Goal: Navigation & Orientation: Find specific page/section

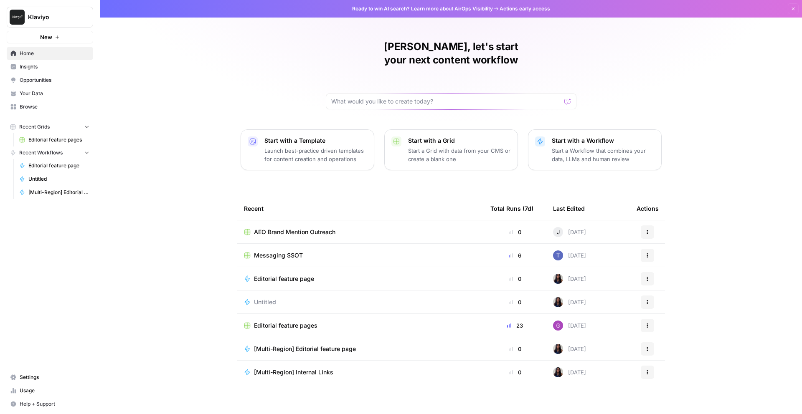
click at [51, 67] on span "Insights" at bounding box center [55, 67] width 70 height 8
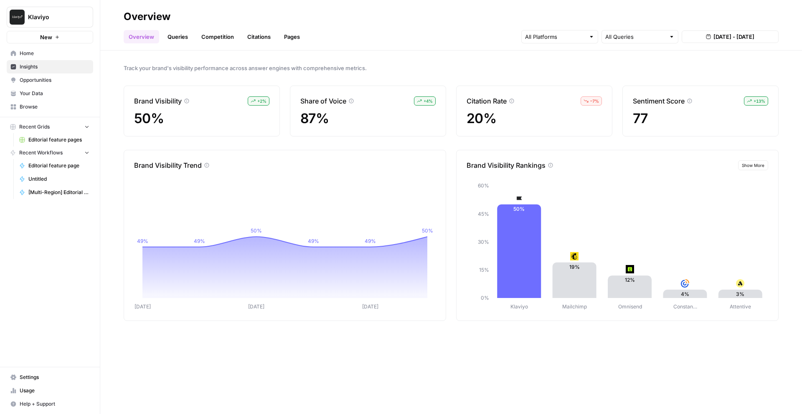
click at [180, 37] on link "Queries" at bounding box center [178, 36] width 30 height 13
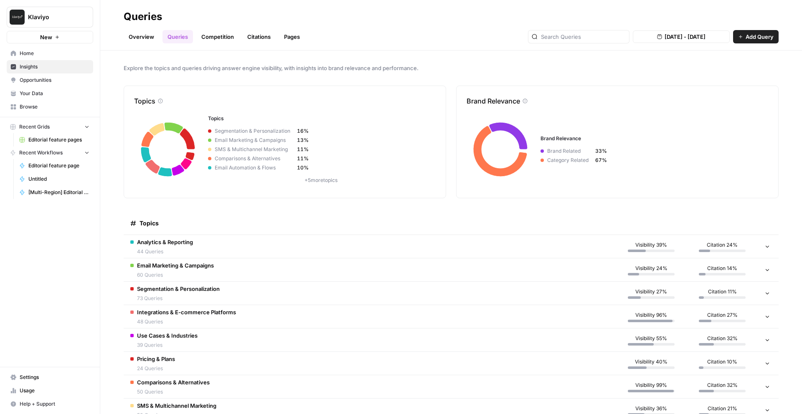
click at [566, 263] on td "Email Marketing & Campaigns 60 Queries" at bounding box center [370, 270] width 492 height 23
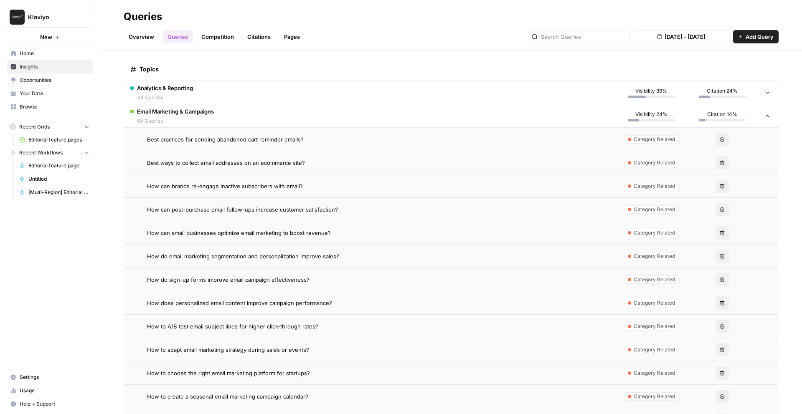
scroll to position [194, 0]
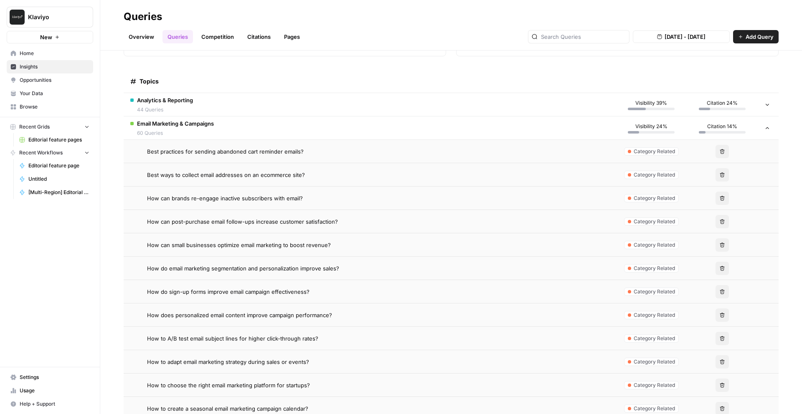
click at [408, 132] on td "Email Marketing & Campaigns 60 Queries" at bounding box center [370, 128] width 492 height 23
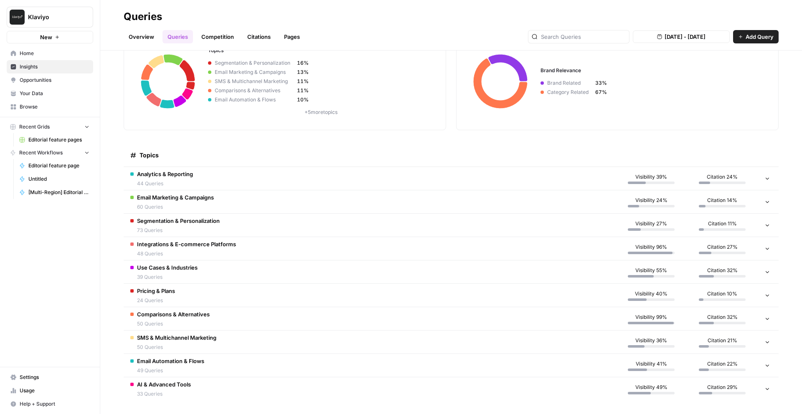
click at [303, 277] on td "Use Cases & Industries 39 Queries" at bounding box center [370, 272] width 492 height 23
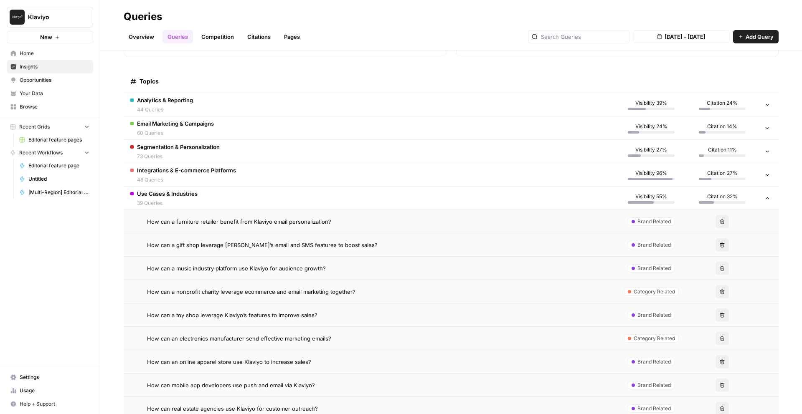
click at [345, 196] on td "Use Cases & Industries 39 Queries" at bounding box center [370, 198] width 492 height 23
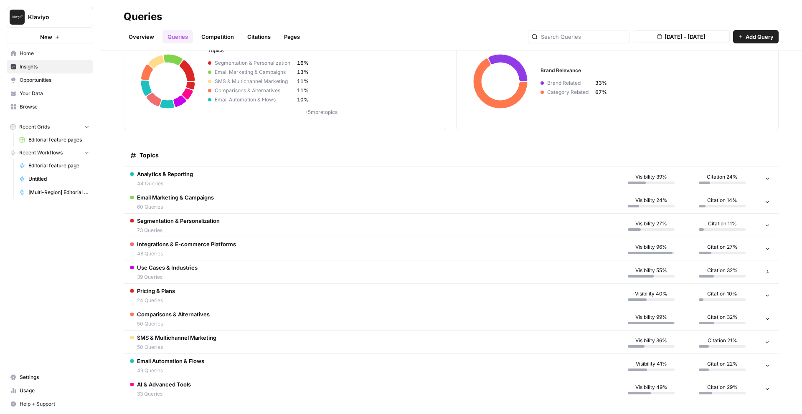
scroll to position [68, 0]
click at [414, 277] on td "Use Cases & Industries 39 Queries" at bounding box center [370, 272] width 492 height 23
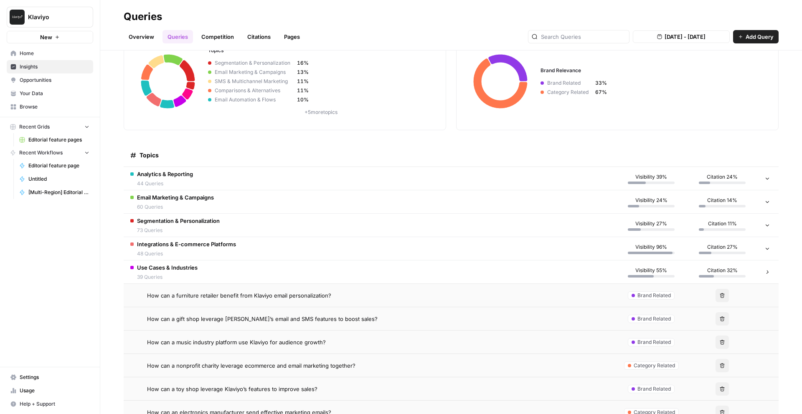
scroll to position [142, 0]
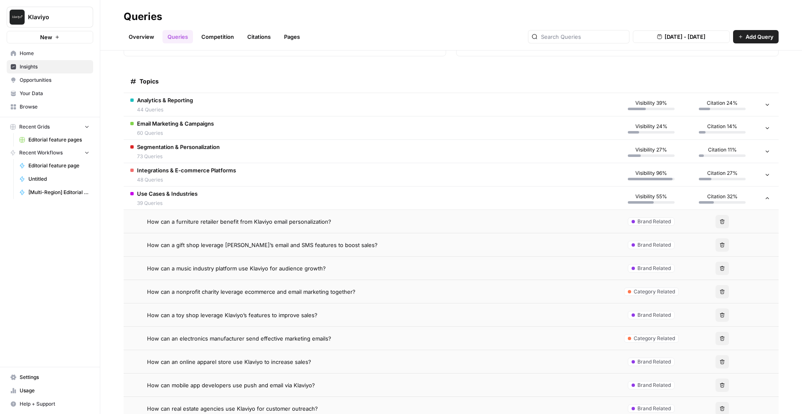
click at [374, 201] on td "Use Cases & Industries 39 Queries" at bounding box center [370, 198] width 492 height 23
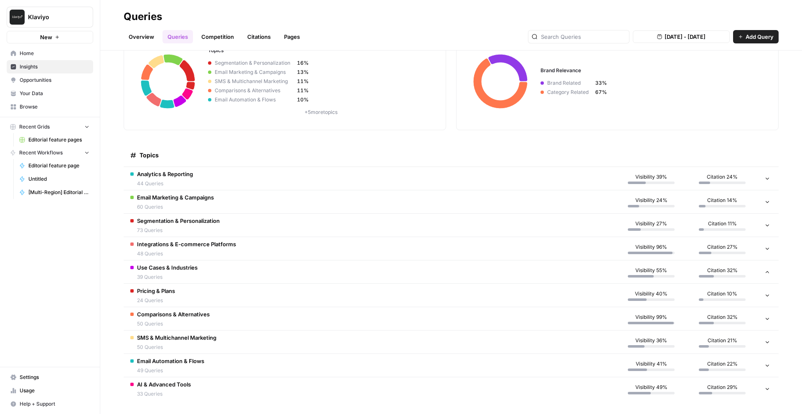
scroll to position [68, 0]
click at [438, 189] on td "Analytics & Reporting 44 Queries" at bounding box center [370, 178] width 492 height 23
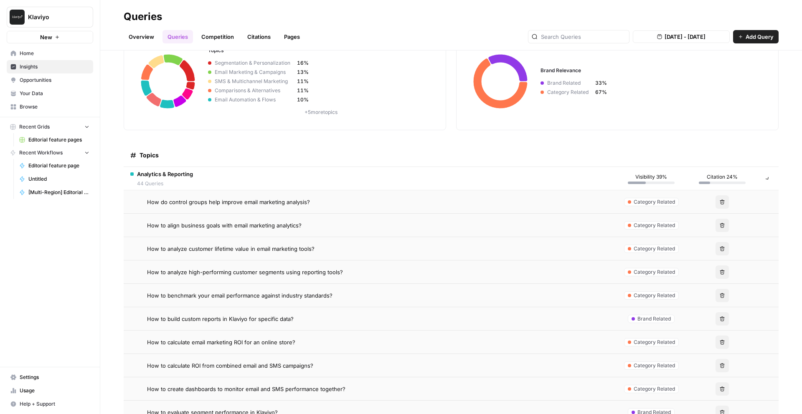
scroll to position [142, 0]
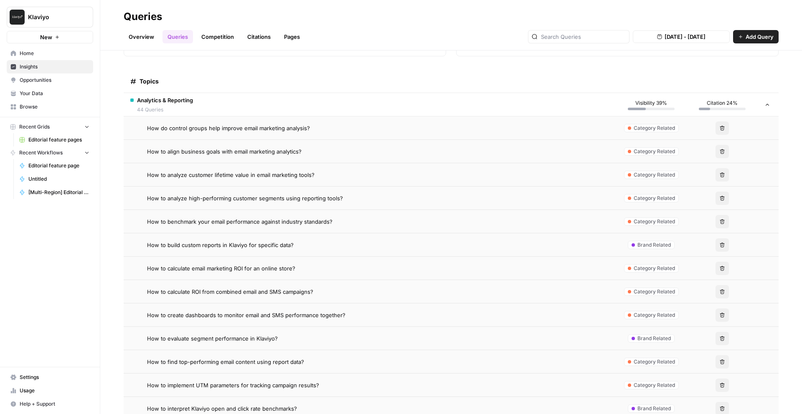
click at [395, 107] on td "Analytics & Reporting 44 Queries" at bounding box center [370, 104] width 492 height 23
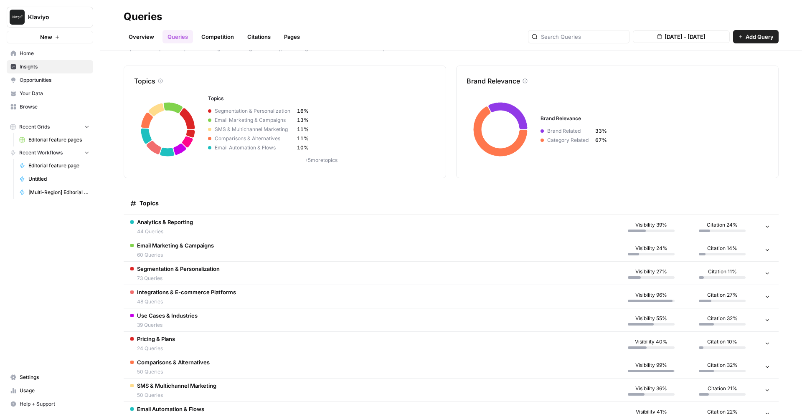
scroll to position [0, 0]
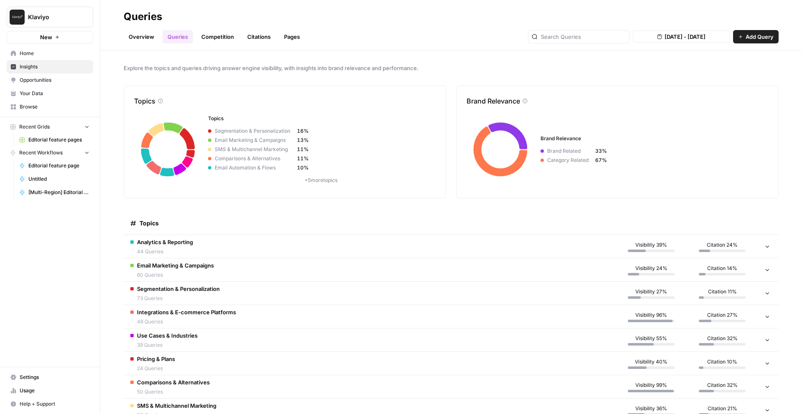
click at [316, 183] on p "+ 5 more topics" at bounding box center [321, 181] width 226 height 8
click at [225, 38] on link "Competition" at bounding box center [217, 36] width 43 height 13
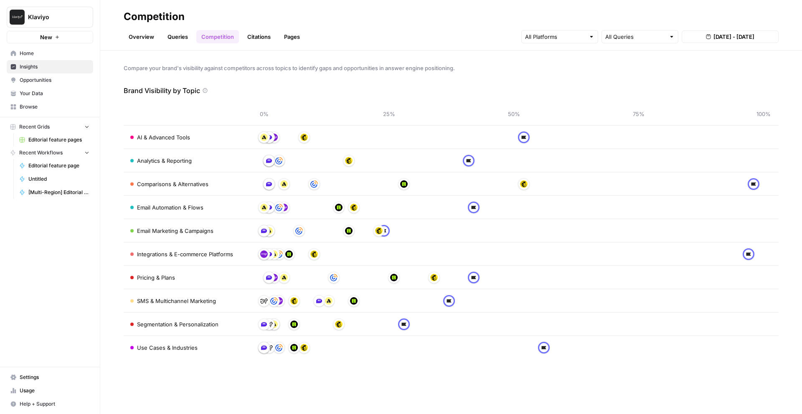
click at [182, 37] on link "Queries" at bounding box center [178, 36] width 30 height 13
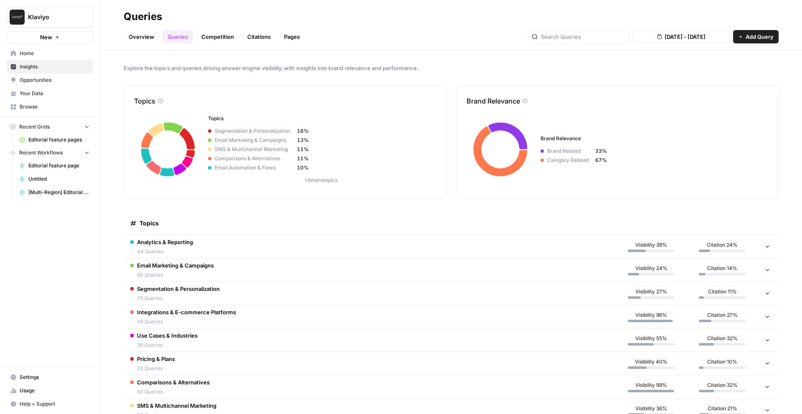
click at [53, 17] on span "Klaviyo" at bounding box center [53, 17] width 51 height 8
type input "u"
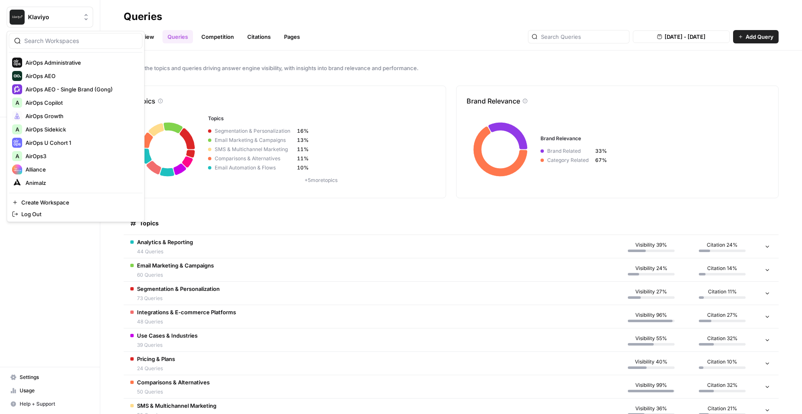
scroll to position [97, 0]
click at [89, 38] on input "search" at bounding box center [80, 41] width 113 height 8
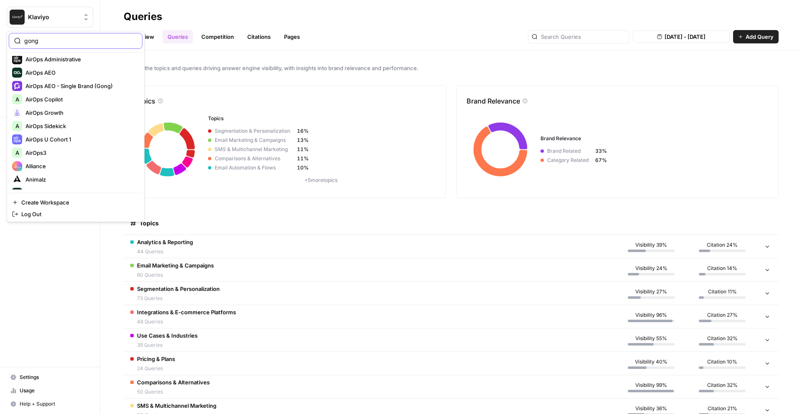
scroll to position [0, 0]
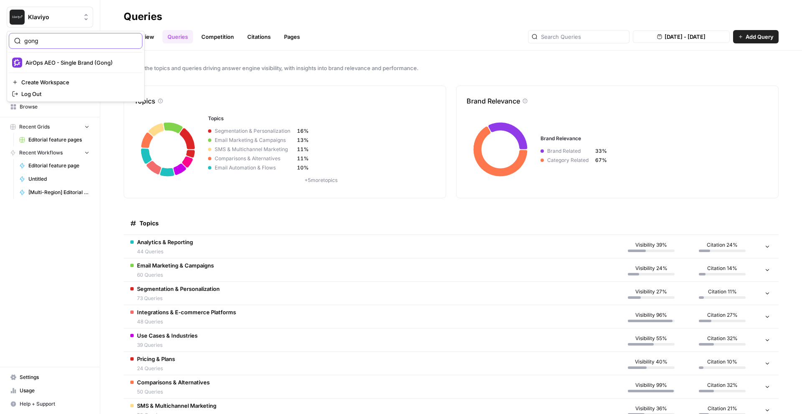
type input "gong"
click button "AirOps AEO - Single Brand (Gong)" at bounding box center [76, 62] width 134 height 13
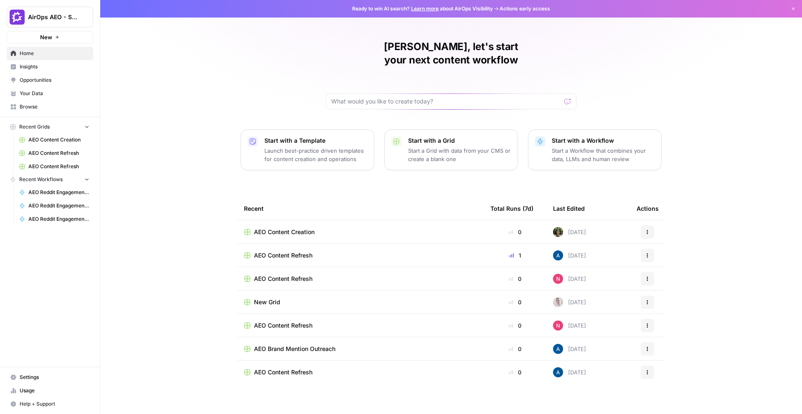
click at [45, 70] on span "Insights" at bounding box center [55, 67] width 70 height 8
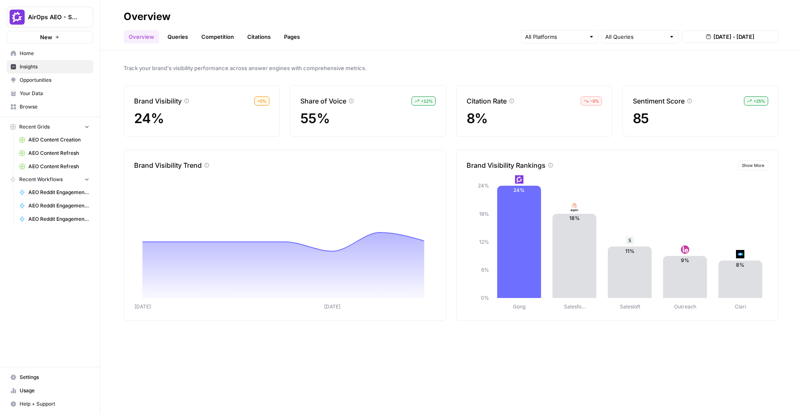
click at [181, 43] on link "Queries" at bounding box center [178, 36] width 30 height 13
